Goal: Task Accomplishment & Management: Manage account settings

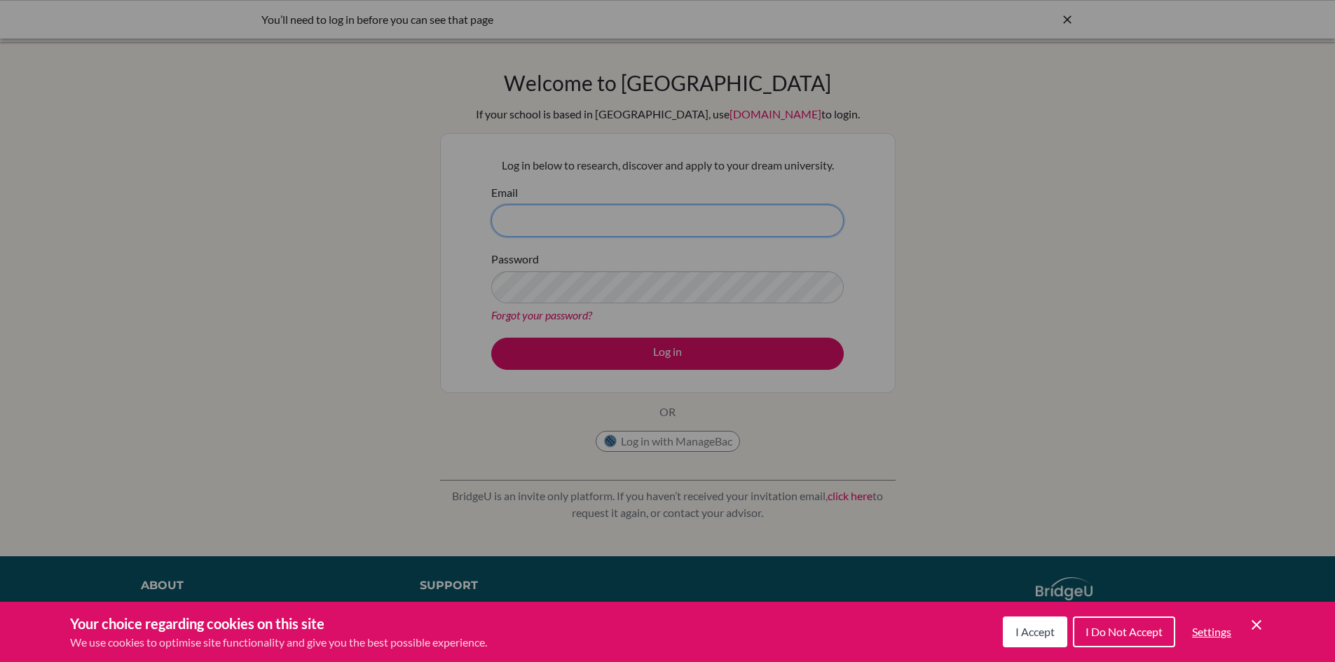
type input "[EMAIL_ADDRESS][DOMAIN_NAME]"
click at [612, 318] on div "Cookie Preferences" at bounding box center [667, 331] width 1335 height 662
click at [1065, 20] on div "Cookie Preferences" at bounding box center [667, 331] width 1335 height 662
type input "[EMAIL_ADDRESS][DOMAIN_NAME]"
click at [1064, 18] on div "Cookie Preferences" at bounding box center [667, 331] width 1335 height 662
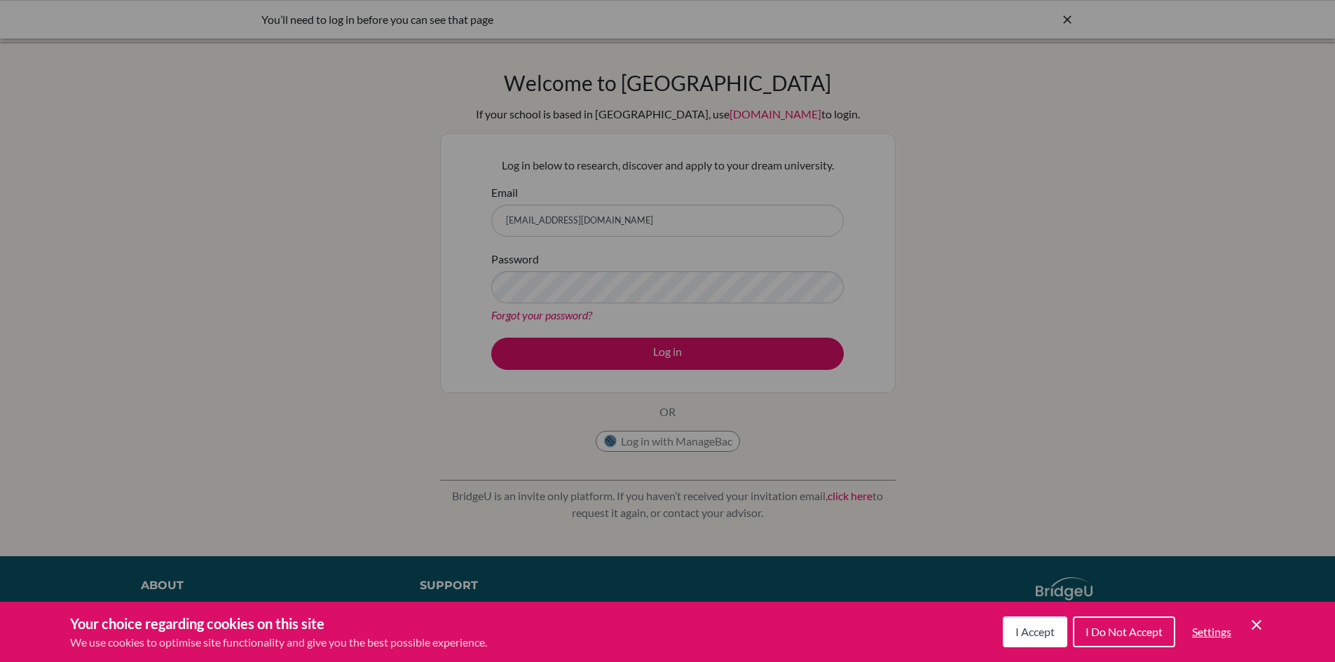
click at [1064, 18] on div "Cookie Preferences" at bounding box center [667, 331] width 1335 height 662
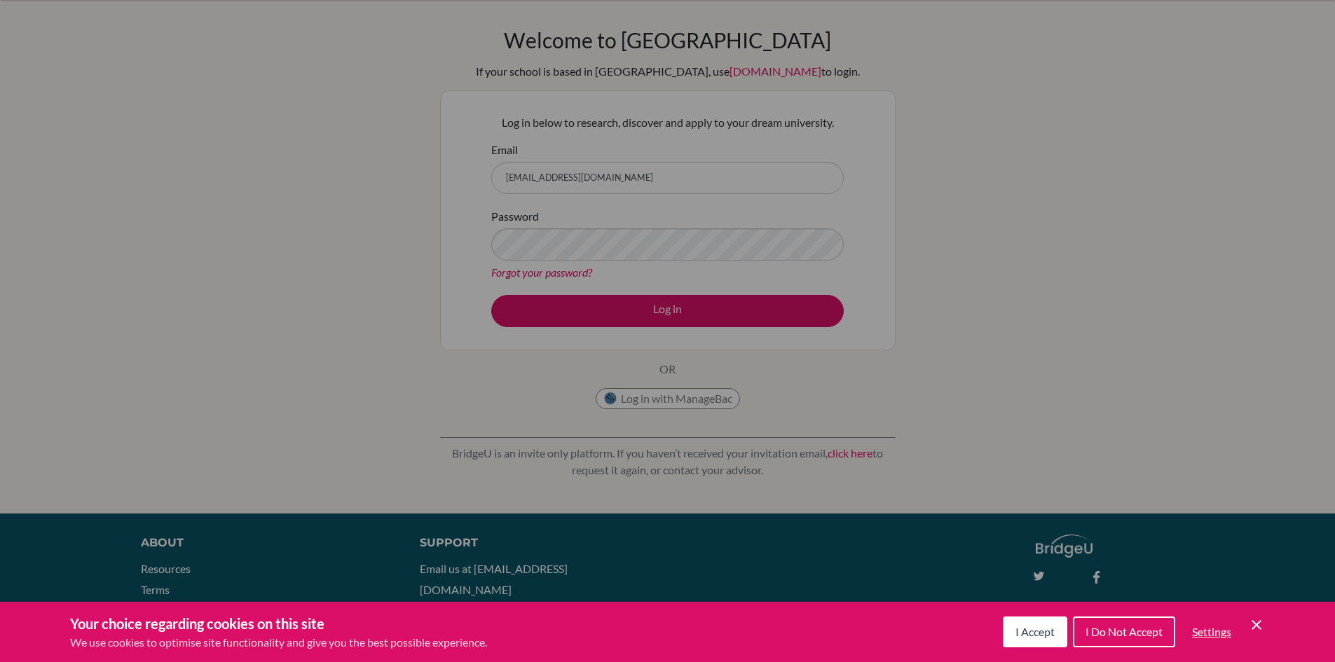
scroll to position [86, 0]
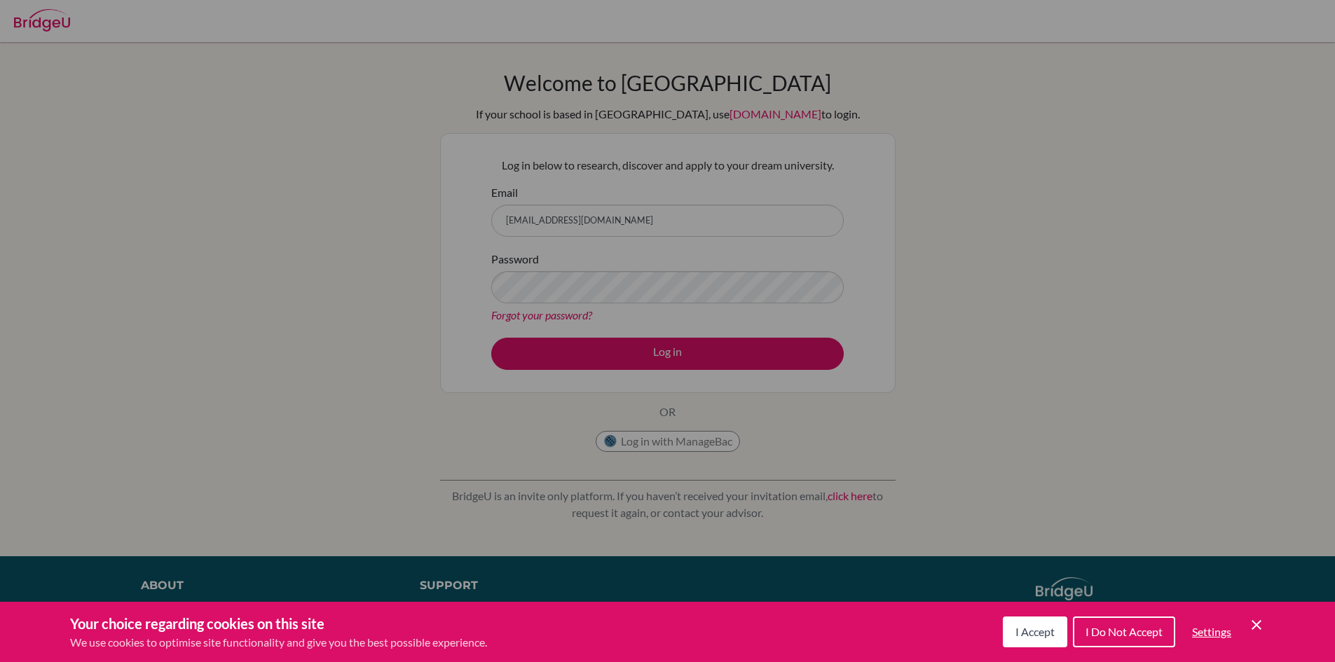
click at [634, 350] on div "Cookie Preferences" at bounding box center [667, 331] width 1335 height 662
click at [1108, 638] on button "I Do Not Accept" at bounding box center [1124, 632] width 102 height 31
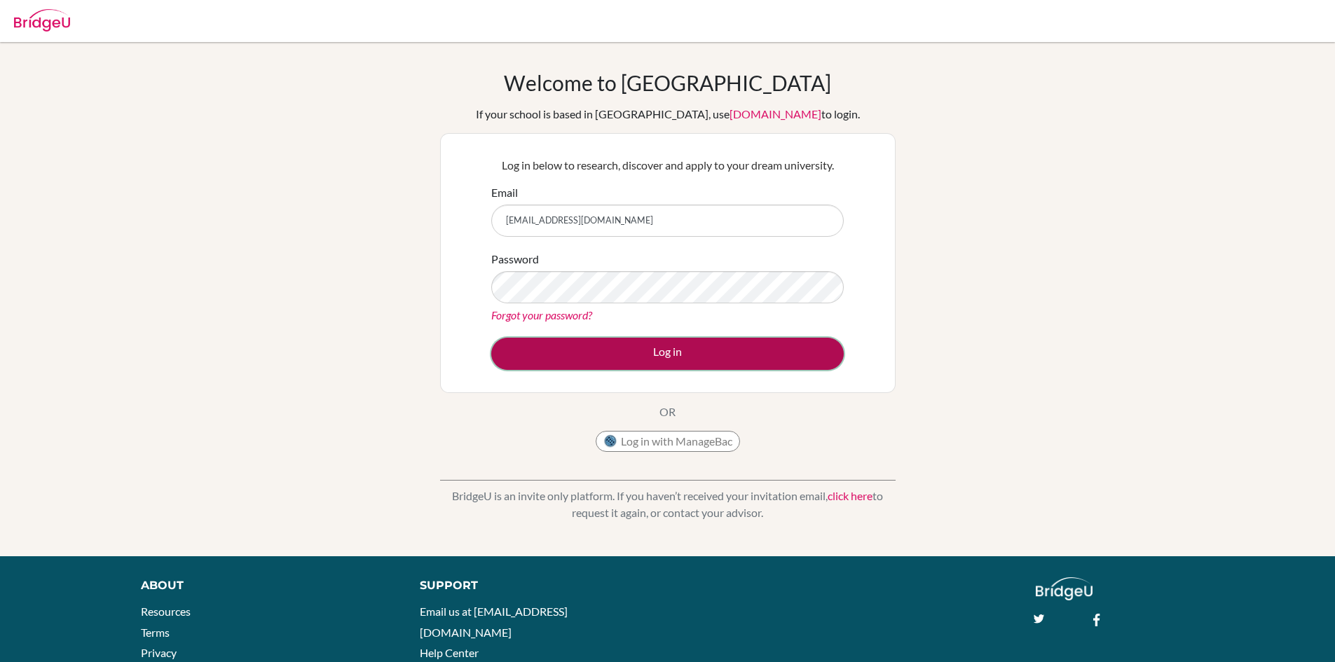
click at [735, 365] on button "Log in" at bounding box center [667, 354] width 353 height 32
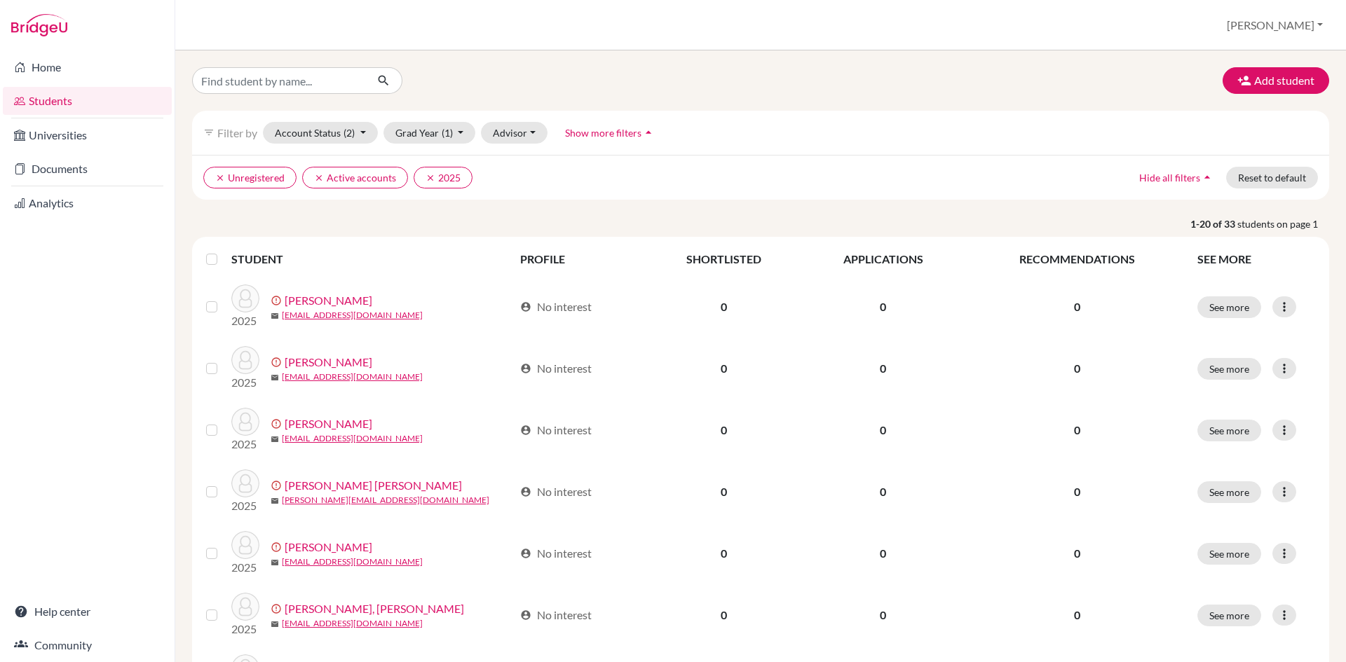
click at [36, 56] on link "Home" at bounding box center [87, 67] width 169 height 28
